Goal: Task Accomplishment & Management: Manage account settings

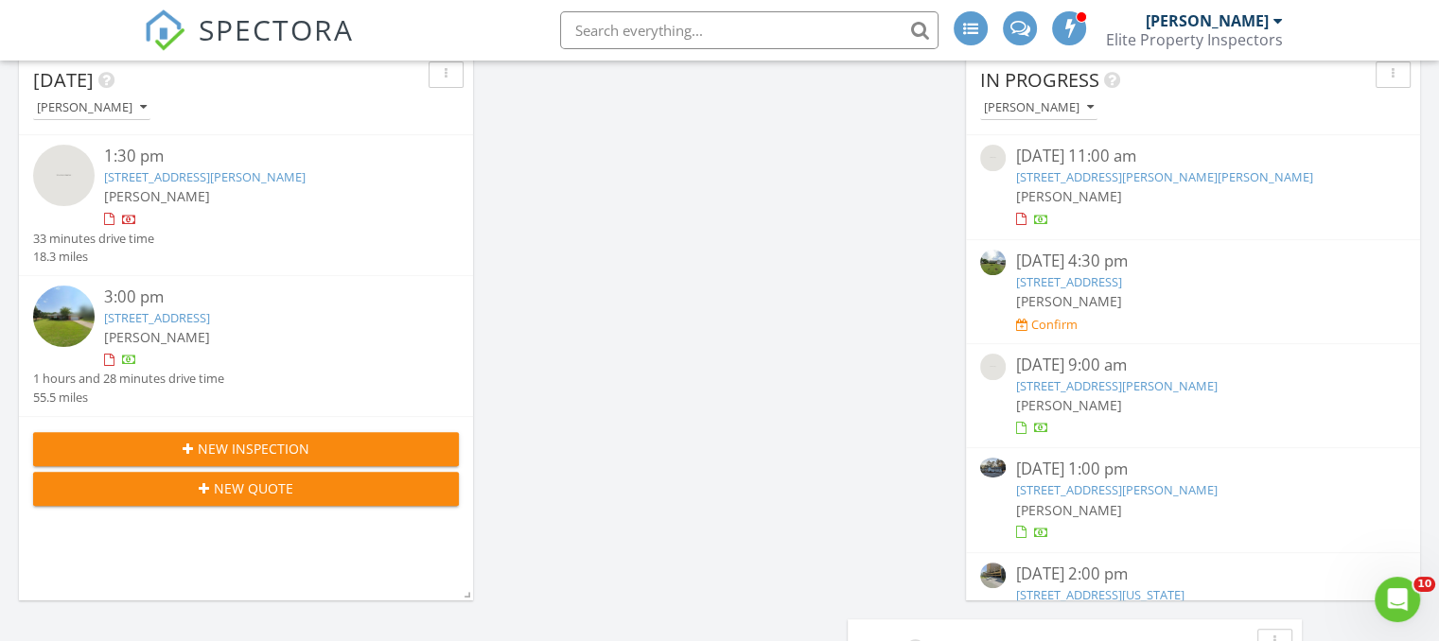
scroll to position [519, 0]
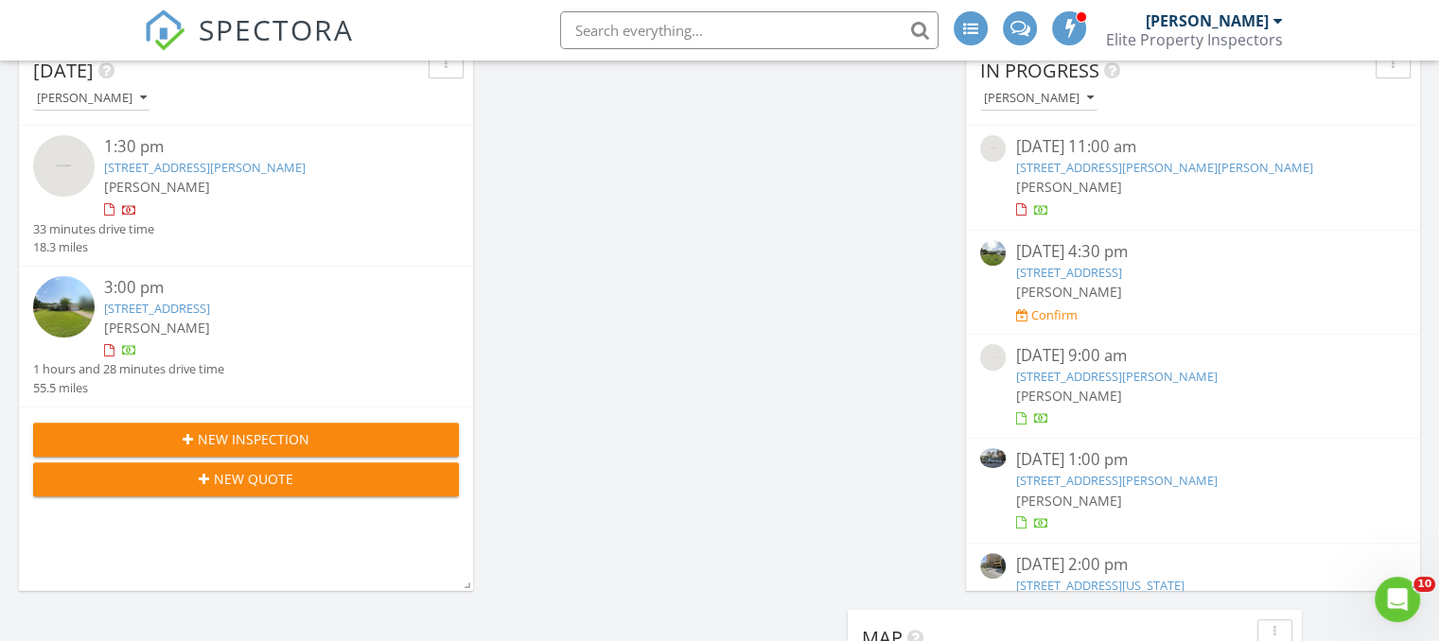
click at [210, 302] on link "[STREET_ADDRESS]" at bounding box center [157, 308] width 106 height 17
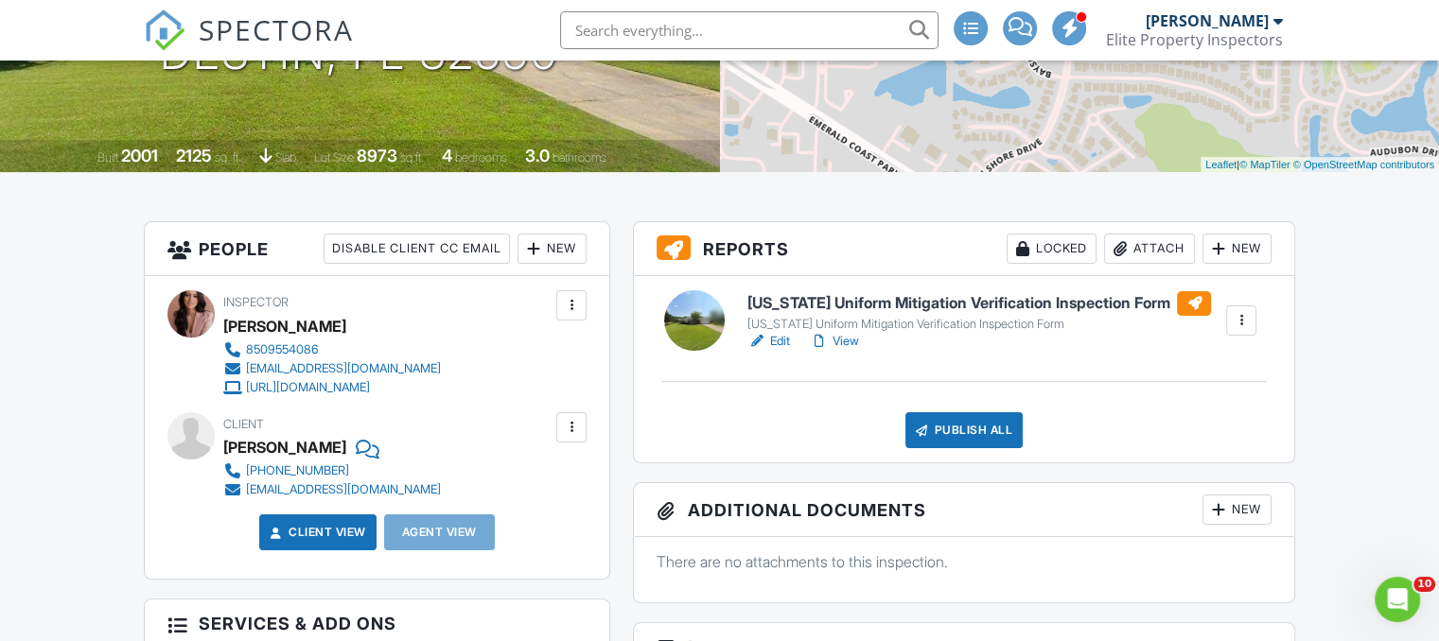
scroll to position [329, 0]
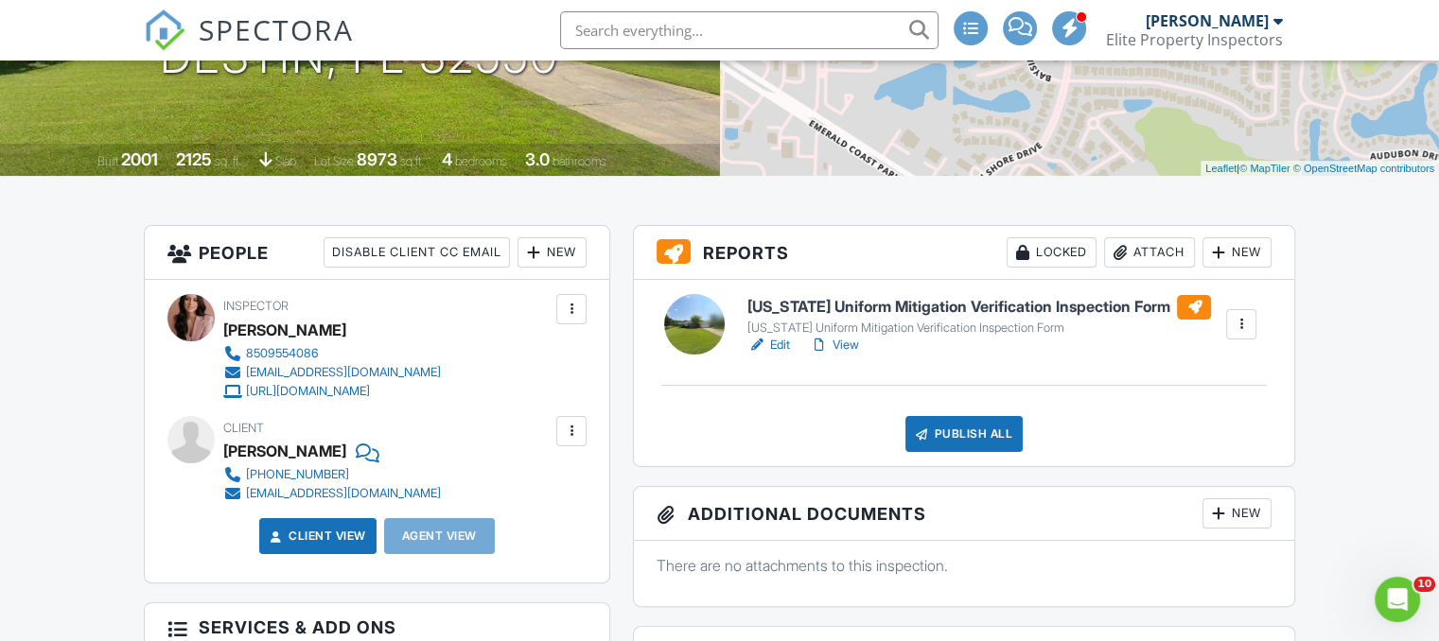
click at [772, 344] on link "Edit" at bounding box center [768, 345] width 43 height 19
